Goal: Information Seeking & Learning: Learn about a topic

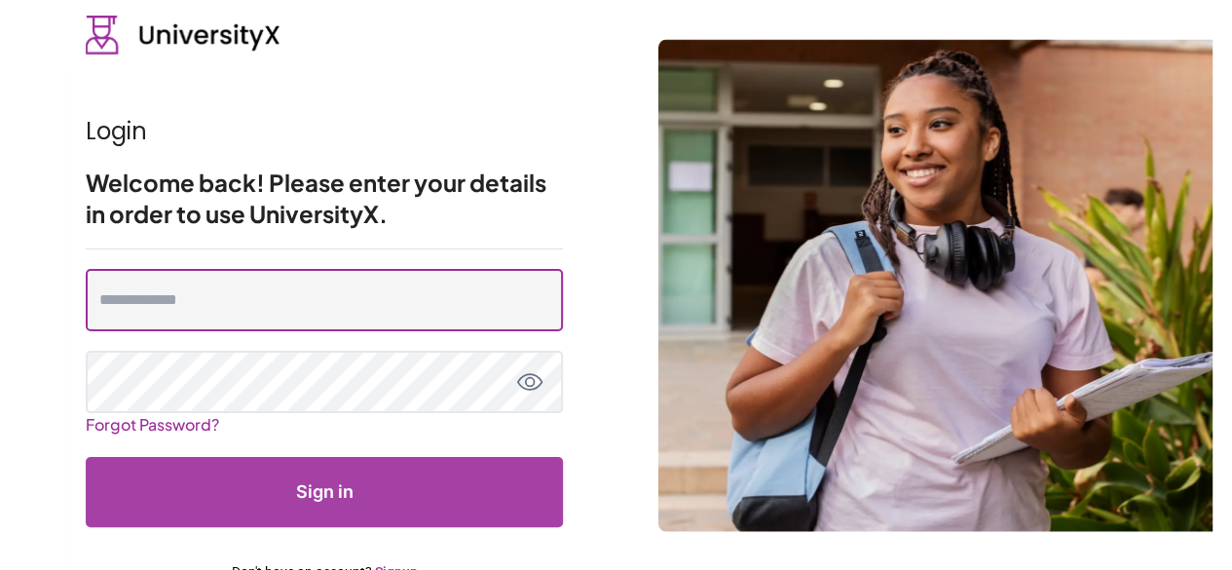
type input "**********"
click at [355, 294] on input "**********" at bounding box center [324, 300] width 477 height 62
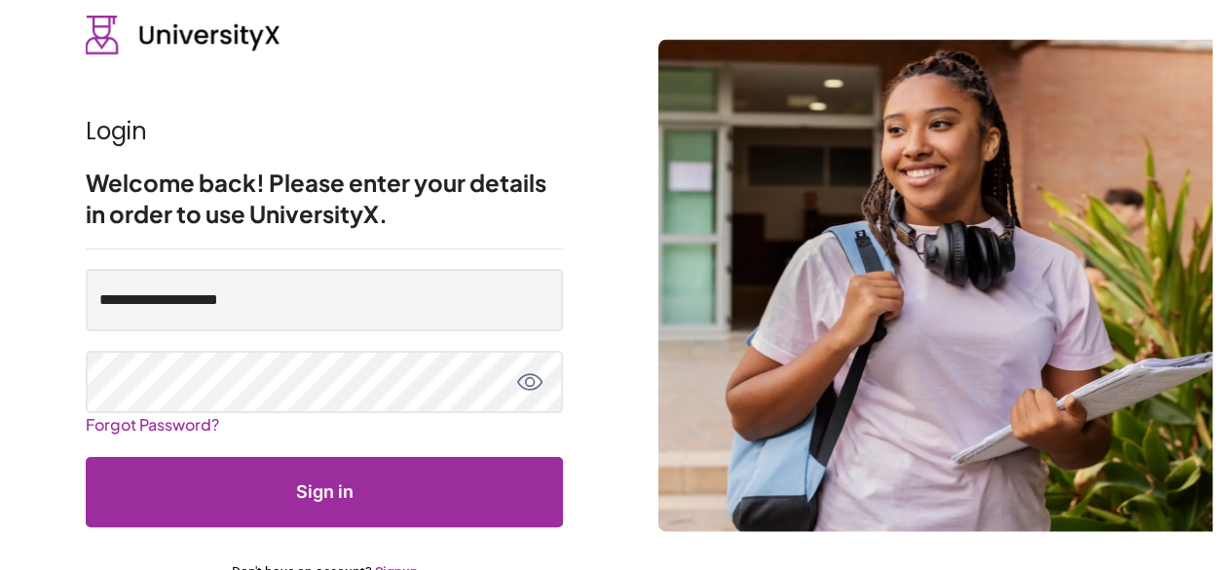
click at [433, 493] on button "Sign in" at bounding box center [324, 492] width 477 height 70
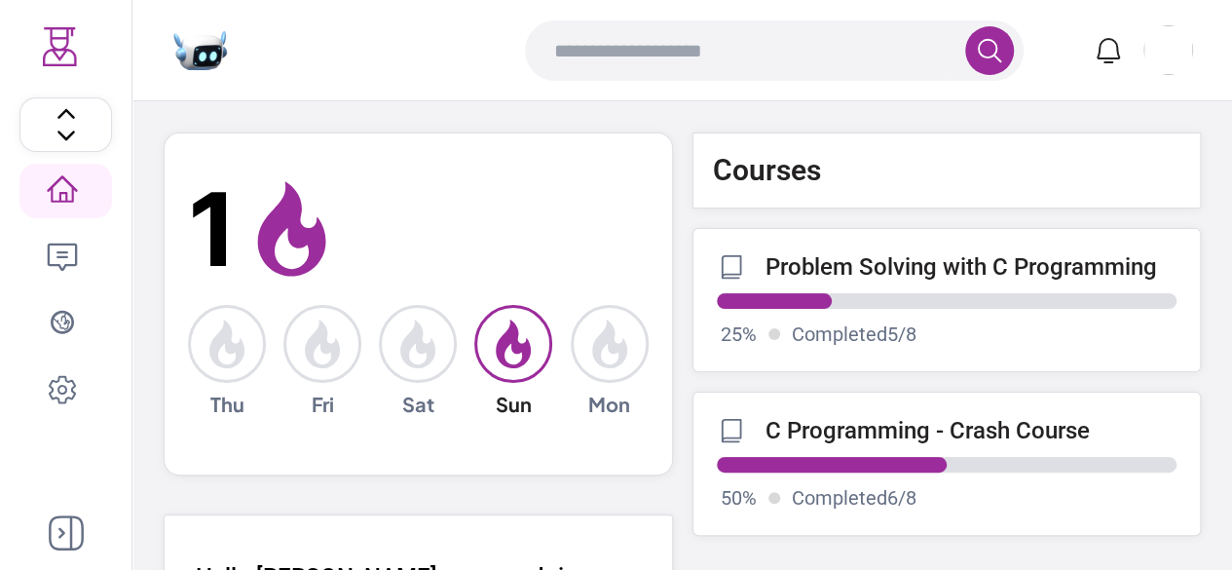
scroll to position [364, 0]
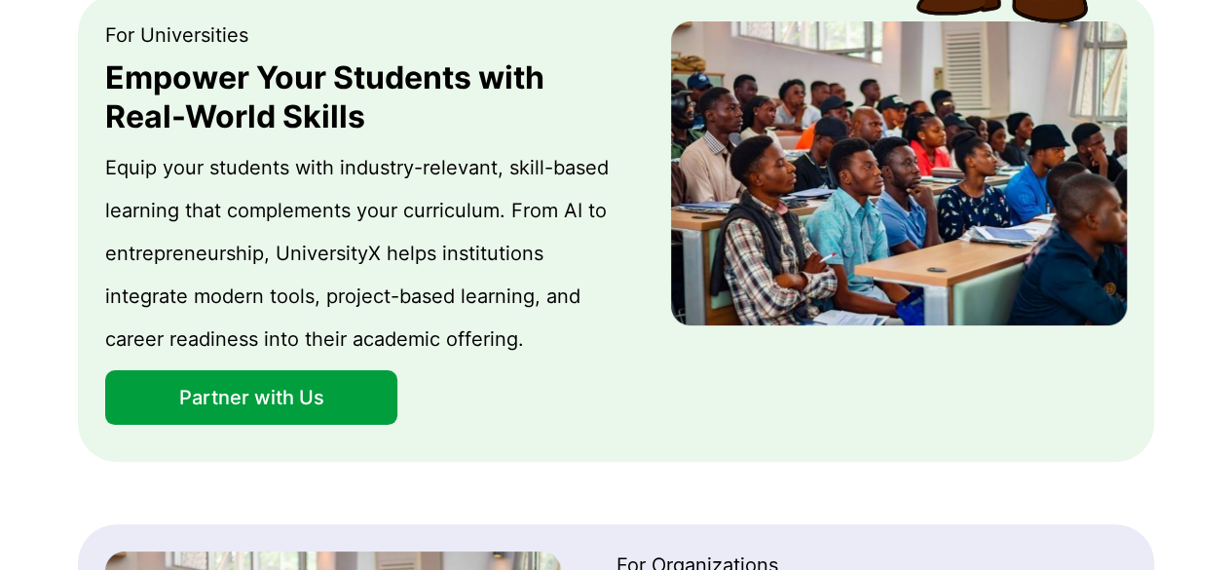
scroll to position [1422, 0]
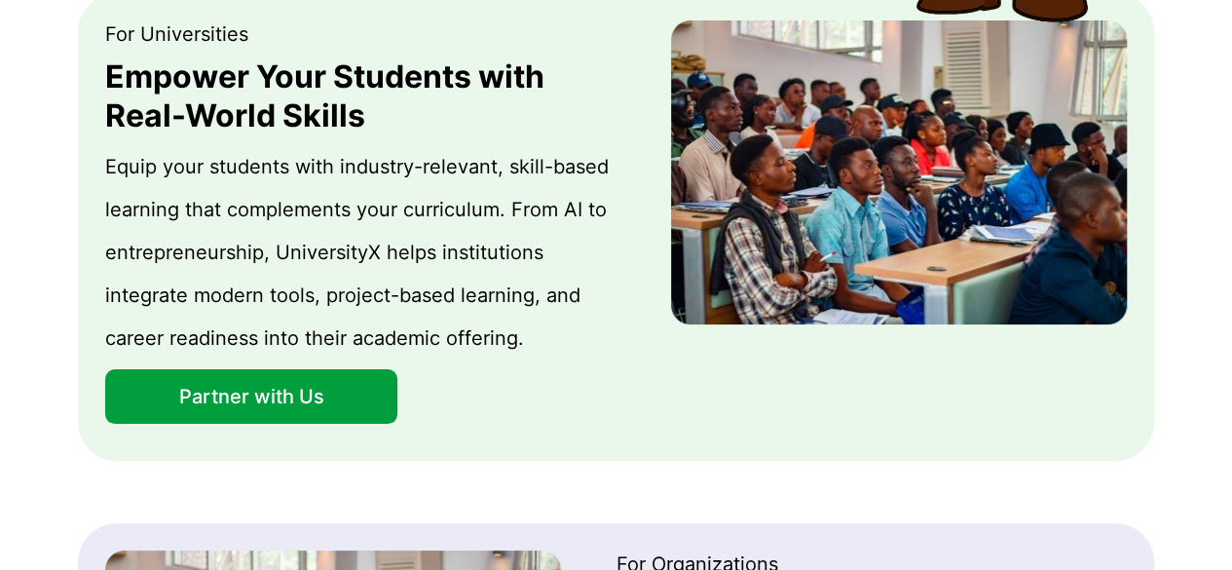
drag, startPoint x: 167, startPoint y: 392, endPoint x: 288, endPoint y: 402, distance: 122.2
click at [288, 402] on button "Partner with Us" at bounding box center [251, 396] width 292 height 55
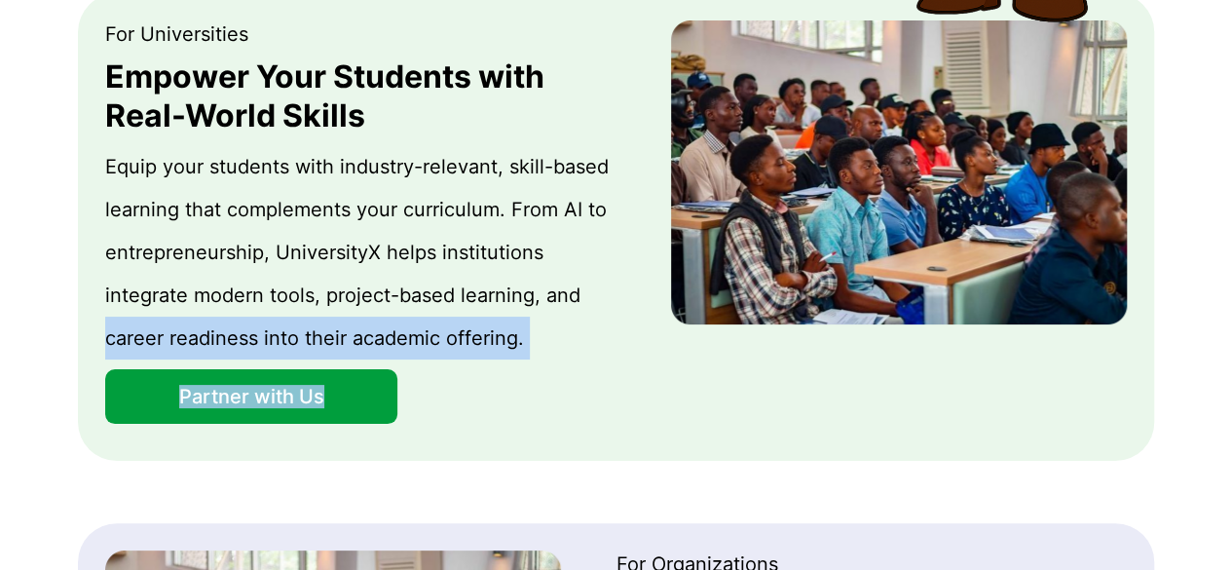
drag, startPoint x: 97, startPoint y: 334, endPoint x: 295, endPoint y: 408, distance: 211.1
click at [358, 422] on div "For Universities Empower Your Students with Real-World Skills Equip your studen…" at bounding box center [616, 227] width 1076 height 468
click at [89, 408] on div "For Universities Empower Your Students with Real-World Skills Equip your studen…" at bounding box center [616, 227] width 1076 height 468
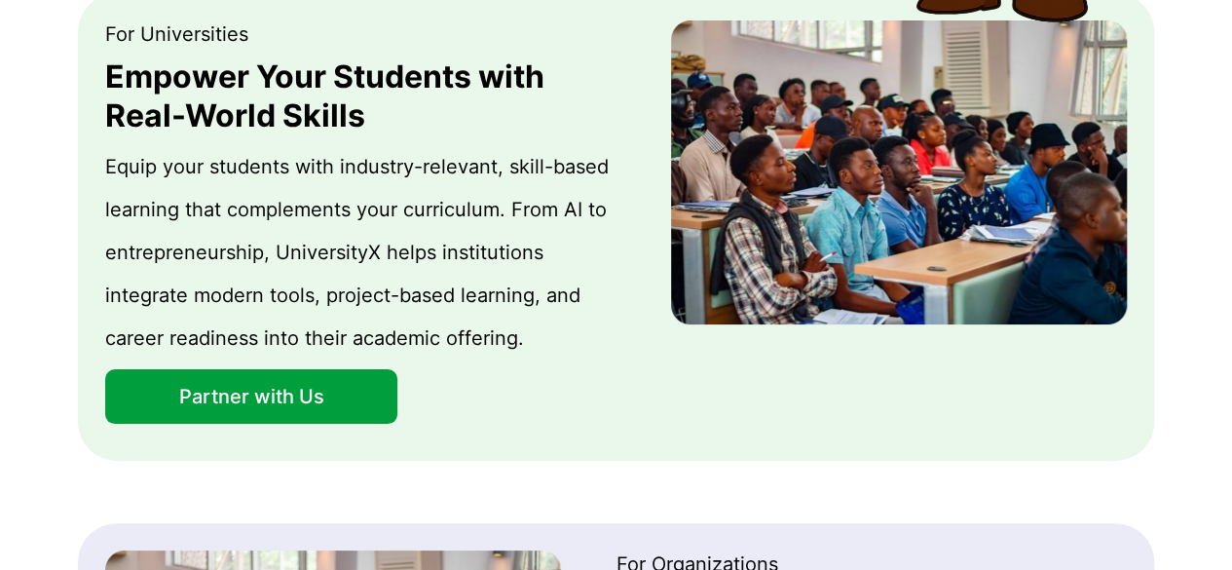
drag, startPoint x: 183, startPoint y: 396, endPoint x: 261, endPoint y: 396, distance: 77.9
click at [261, 396] on button "Partner with Us" at bounding box center [251, 396] width 292 height 55
drag, startPoint x: 316, startPoint y: 396, endPoint x: 218, endPoint y: 394, distance: 97.5
click at [218, 394] on button "Partner with Us" at bounding box center [251, 396] width 292 height 55
drag, startPoint x: 64, startPoint y: 384, endPoint x: 342, endPoint y: 403, distance: 278.3
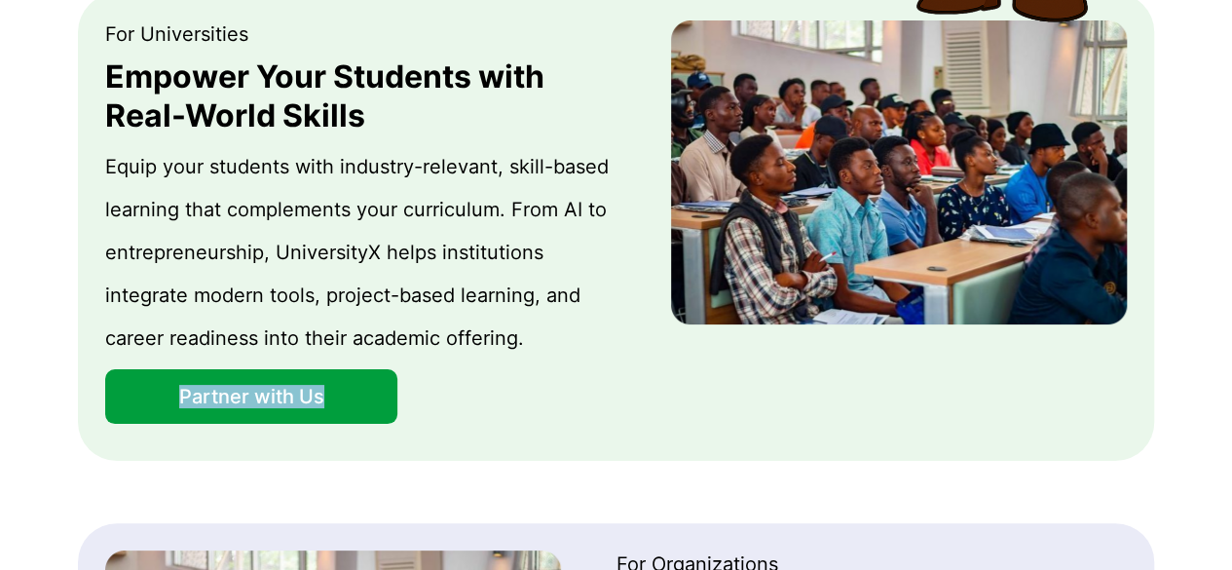
copy button "Partner with Us"
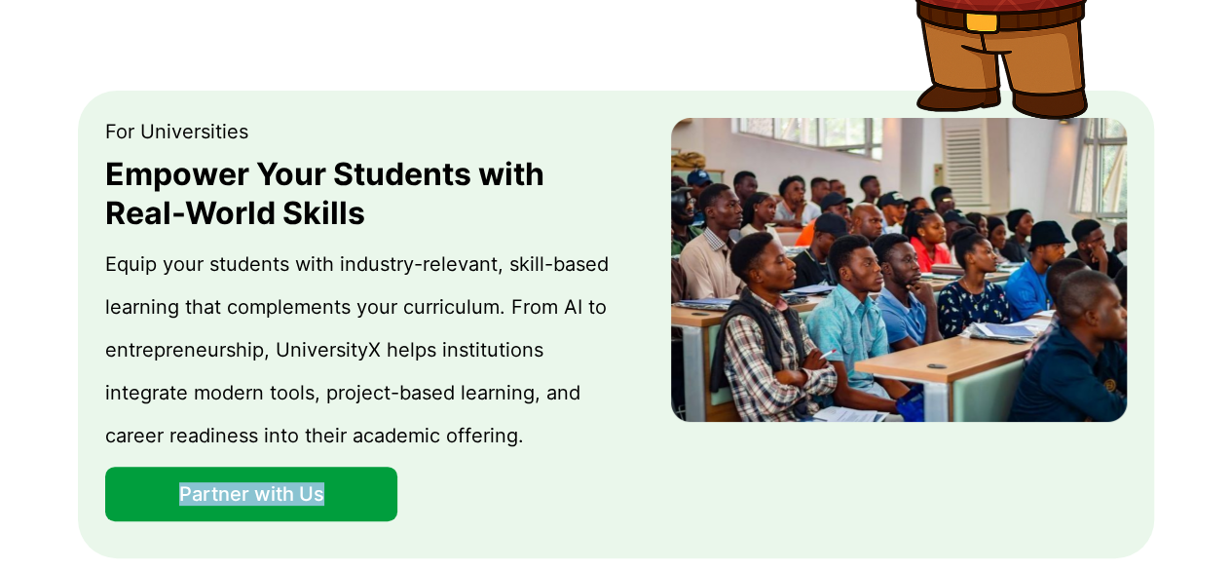
scroll to position [1324, 0]
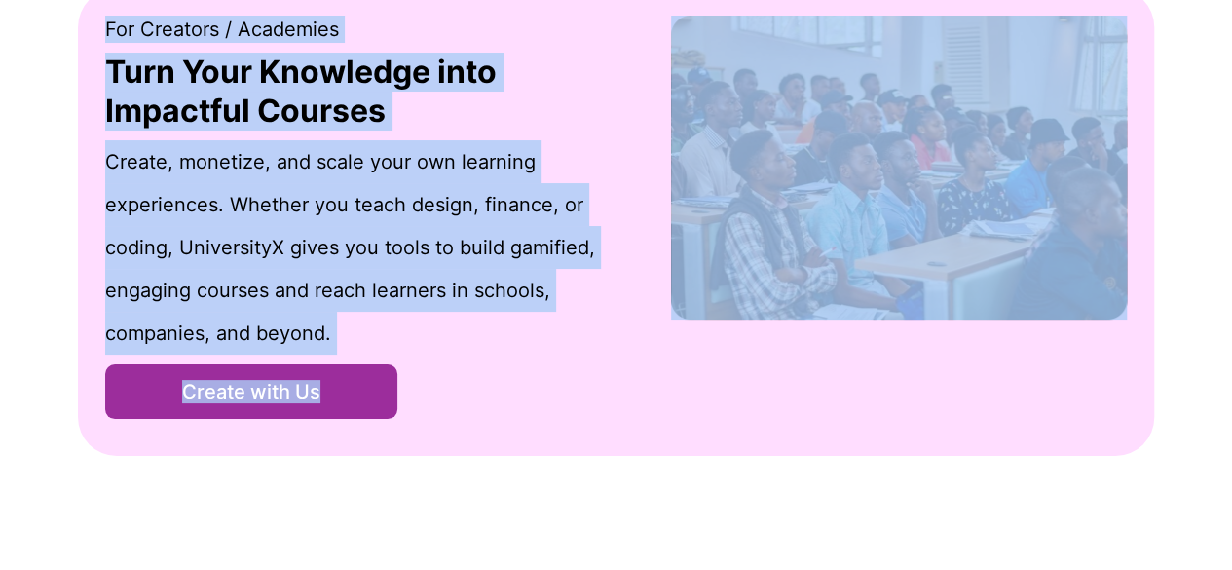
scroll to position [2542, 0]
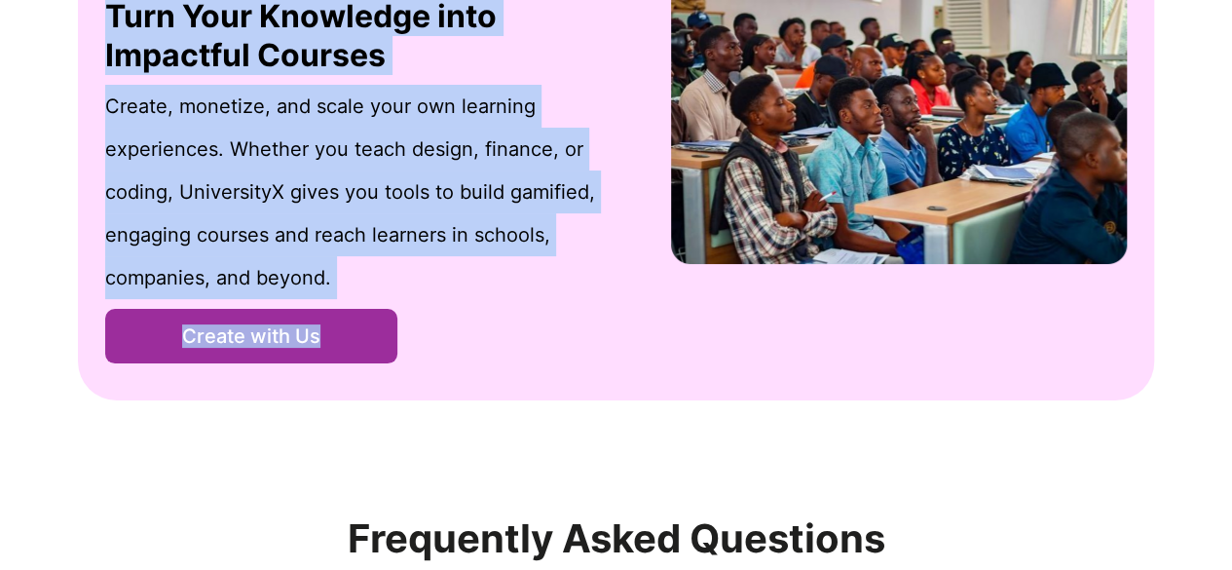
drag, startPoint x: 108, startPoint y: 135, endPoint x: 517, endPoint y: 336, distance: 455.7
copy div "For Universities Empower Your Students with Real-World Skills Equip your studen…"
